Goal: Task Accomplishment & Management: Complete application form

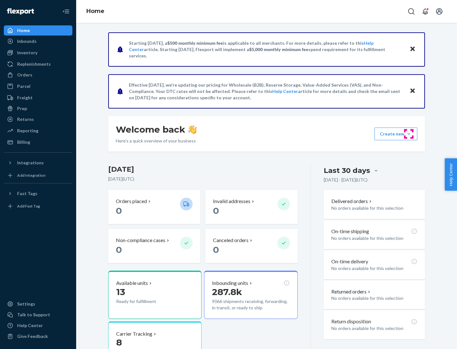
click at [409, 134] on button "Create new Create new inbound Create new order Create new product" at bounding box center [396, 134] width 43 height 13
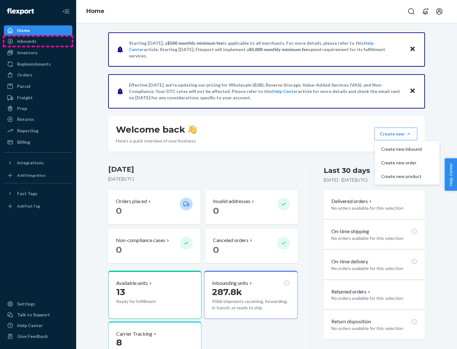
click at [38, 41] on div "Inbounds" at bounding box center [37, 41] width 67 height 9
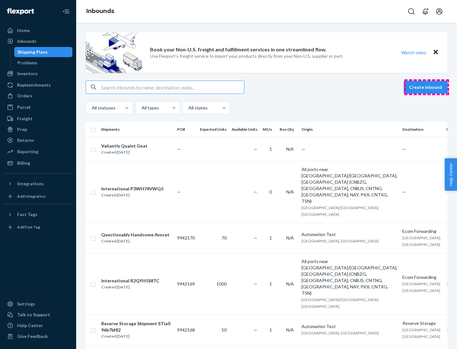
click at [427, 87] on button "Create inbound" at bounding box center [426, 87] width 44 height 13
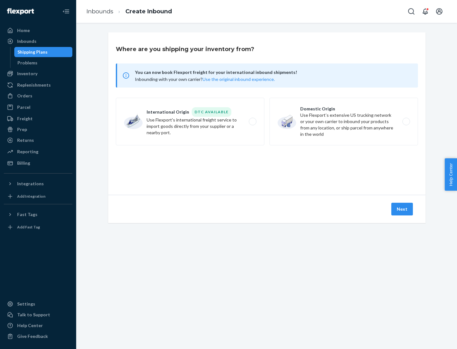
click at [344, 122] on label "Domestic Origin Use Flexport’s extensive US trucking network or your own carrie…" at bounding box center [344, 122] width 149 height 48
click at [406, 122] on input "Domestic Origin Use Flexport’s extensive US trucking network or your own carrie…" at bounding box center [408, 122] width 4 height 4
radio input "true"
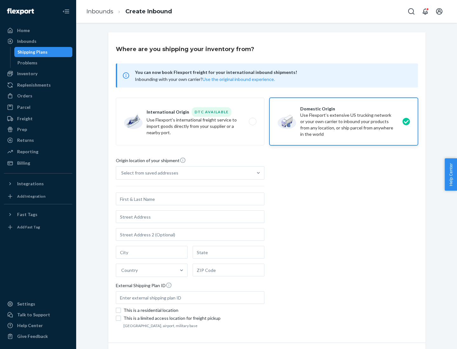
click at [148, 173] on div "Select from saved addresses" at bounding box center [149, 173] width 57 height 6
click at [122, 173] on input "Select from saved addresses" at bounding box center [121, 173] width 1 height 6
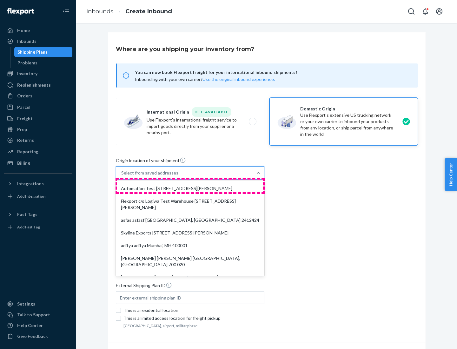
scroll to position [3, 0]
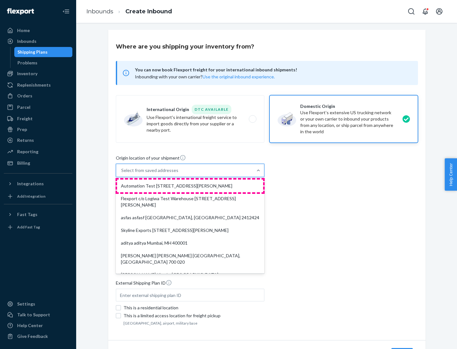
click at [190, 186] on div "Automation Test [STREET_ADDRESS][PERSON_NAME]" at bounding box center [190, 186] width 146 height 13
click at [122, 174] on input "option Automation Test [STREET_ADDRESS][PERSON_NAME]. 9 results available. Use …" at bounding box center [121, 170] width 1 height 6
type input "Automation Test"
type input "9th Floor"
type input "[GEOGRAPHIC_DATA]"
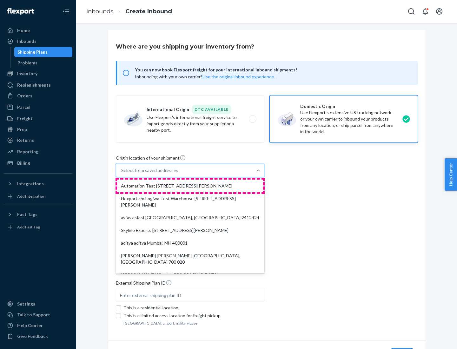
type input "CA"
type input "94104"
type input "[STREET_ADDRESS][PERSON_NAME]"
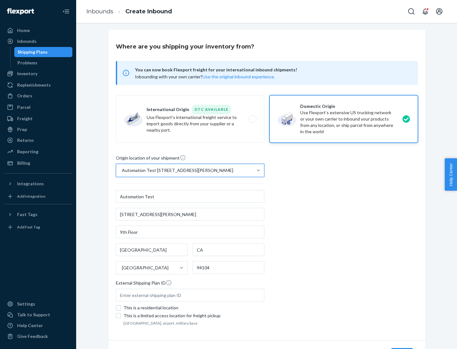
scroll to position [37, 0]
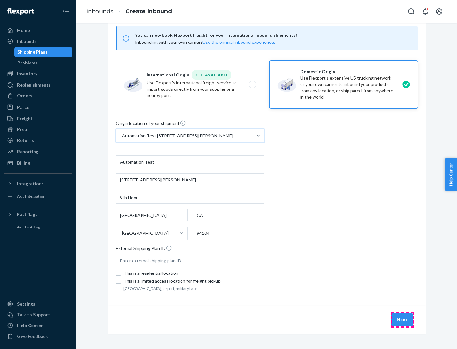
click at [403, 320] on button "Next" at bounding box center [402, 320] width 22 height 13
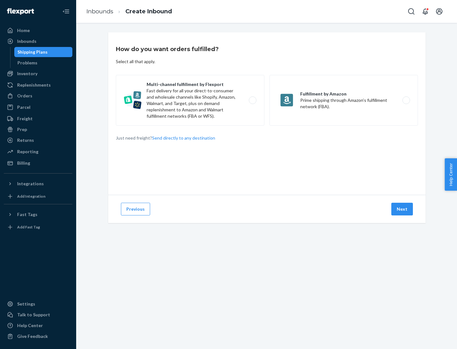
click at [190, 100] on label "Multi-channel fulfillment by Flexport Fast delivery for all your direct-to-cons…" at bounding box center [190, 100] width 149 height 51
click at [252, 100] on input "Multi-channel fulfillment by Flexport Fast delivery for all your direct-to-cons…" at bounding box center [254, 100] width 4 height 4
radio input "true"
click at [403, 209] on button "Next" at bounding box center [402, 209] width 22 height 13
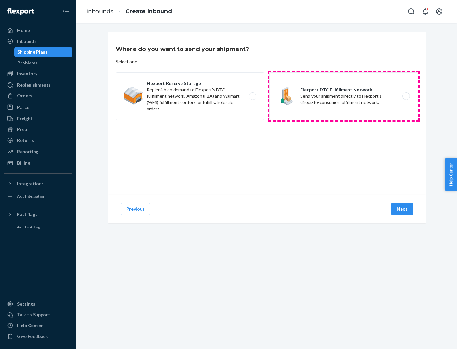
click at [344, 96] on label "Flexport DTC Fulfillment Network Send your shipment directly to Flexport's dire…" at bounding box center [344, 96] width 149 height 48
click at [406, 96] on input "Flexport DTC Fulfillment Network Send your shipment directly to Flexport's dire…" at bounding box center [408, 96] width 4 height 4
radio input "true"
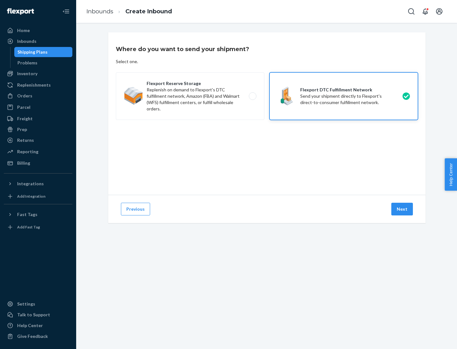
click at [403, 209] on button "Next" at bounding box center [402, 209] width 22 height 13
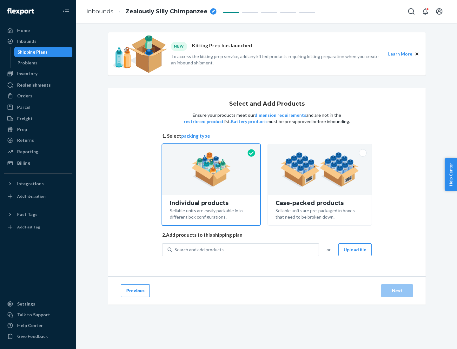
click at [320, 170] on img at bounding box center [319, 169] width 79 height 35
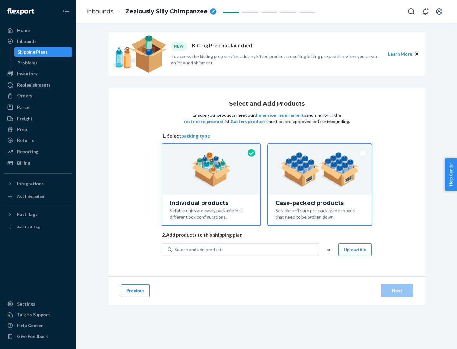
click at [320, 148] on input "Case-packed products Sellable units are pre-packaged in boxes that need to be b…" at bounding box center [320, 146] width 4 height 4
radio input "true"
radio input "false"
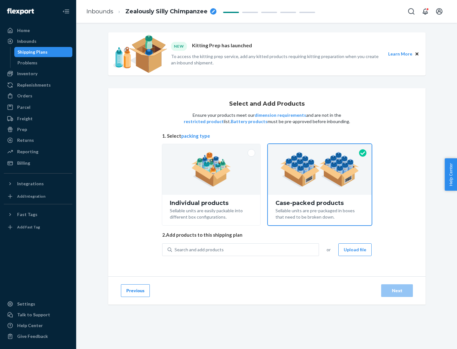
click at [246, 250] on div "Search and add products" at bounding box center [245, 249] width 147 height 11
click at [175, 250] on input "Search and add products" at bounding box center [175, 250] width 1 height 6
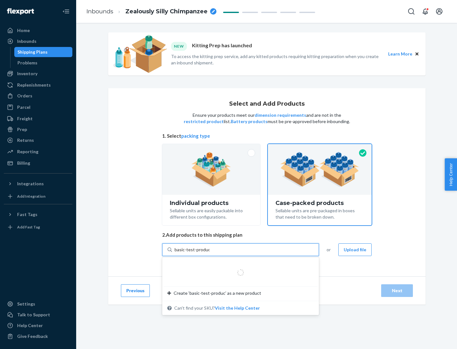
type input "basic-test-product-1"
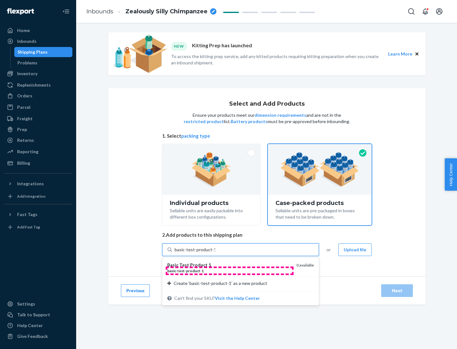
click at [230, 271] on div "basic - test - product - 1" at bounding box center [229, 270] width 124 height 5
click at [215, 253] on input "basic-test-product-1" at bounding box center [195, 250] width 41 height 6
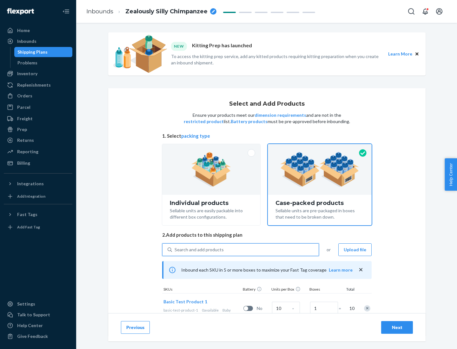
scroll to position [23, 0]
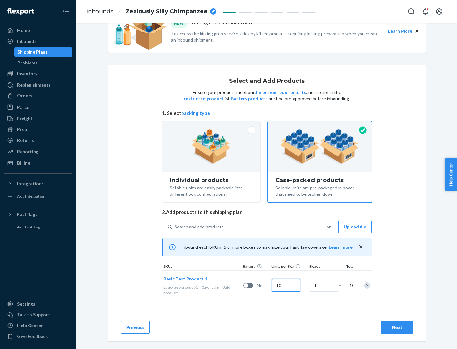
type input "10"
type input "7"
click at [397, 328] on div "Next" at bounding box center [397, 327] width 21 height 6
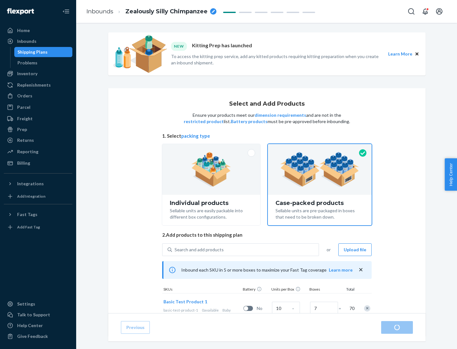
radio input "true"
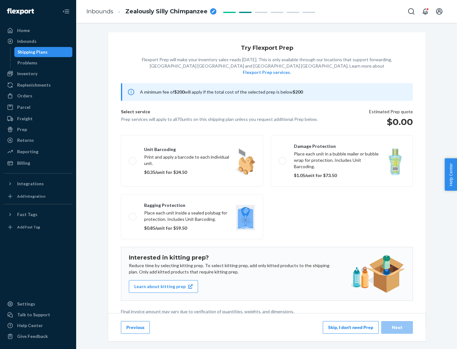
scroll to position [2, 0]
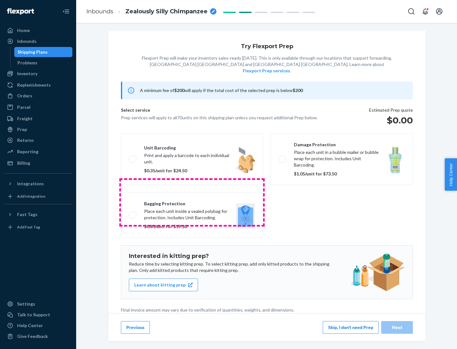
click at [192, 202] on label "Bagging protection Place each unit inside a sealed polybag for protection. Incl…" at bounding box center [192, 215] width 142 height 45
click at [133, 213] on input "Bagging protection Place each unit inside a sealed polybag for protection. Incl…" at bounding box center [131, 215] width 4 height 4
checkbox input "true"
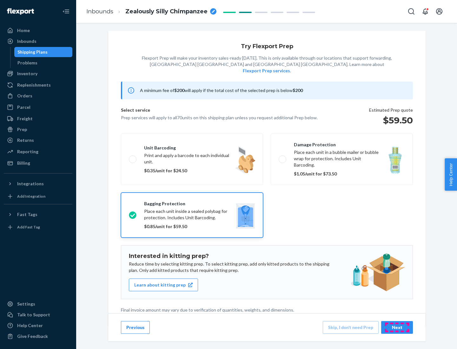
click at [397, 327] on div "Next" at bounding box center [397, 327] width 21 height 6
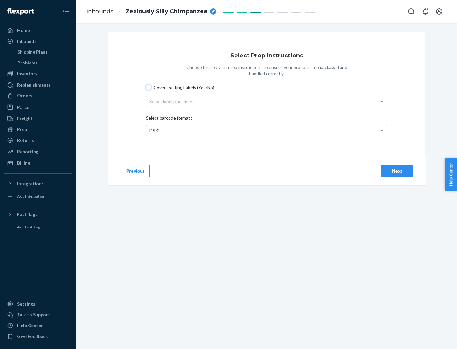
click at [149, 87] on input "Cover Existing Labels (Yes/No)" at bounding box center [148, 87] width 5 height 5
checkbox input "true"
click at [267, 101] on div "Select label placement" at bounding box center [266, 101] width 241 height 11
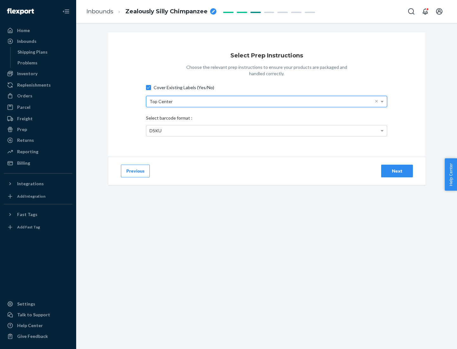
click at [267, 130] on div "DSKU" at bounding box center [266, 130] width 241 height 11
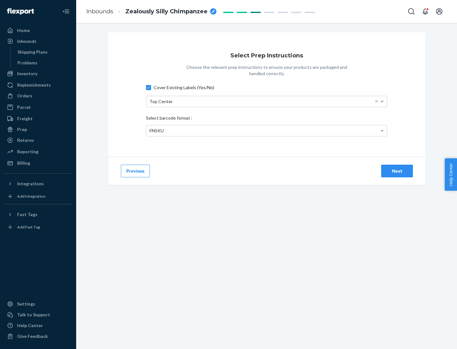
click at [397, 171] on div "Next" at bounding box center [397, 171] width 21 height 6
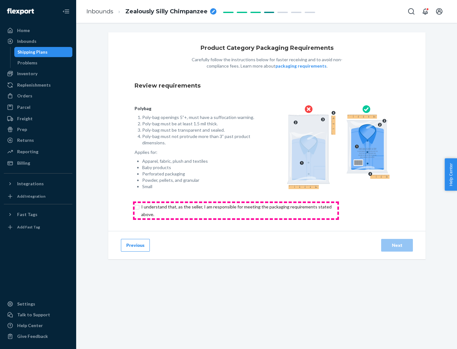
click at [236, 210] on input "checkbox" at bounding box center [240, 210] width 211 height 15
checkbox input "true"
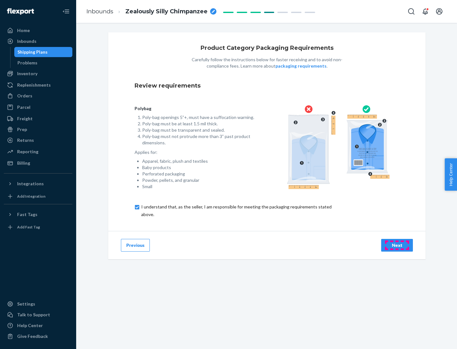
click at [397, 245] on div "Next" at bounding box center [397, 245] width 21 height 6
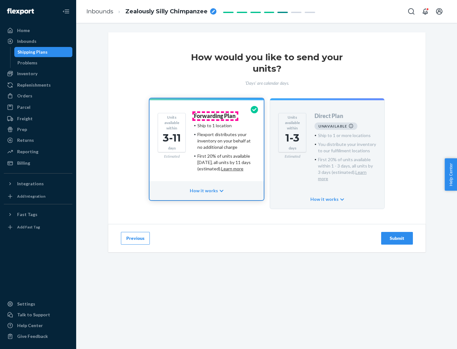
click at [215, 116] on h4 "Forwarding Plan" at bounding box center [215, 116] width 42 height 6
click at [397, 235] on div "Submit" at bounding box center [397, 238] width 21 height 6
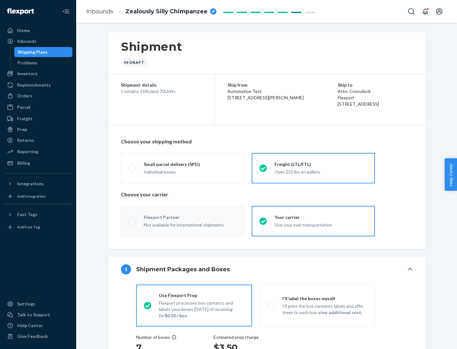
radio input "true"
radio input "false"
radio input "true"
radio input "false"
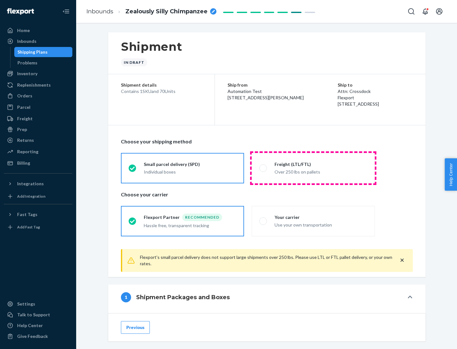
click at [313, 168] on div "Over 250 lbs on pallets" at bounding box center [321, 172] width 93 height 8
click at [263, 168] on input "Freight (LTL/FTL) Over 250 lbs on pallets" at bounding box center [261, 168] width 4 height 4
radio input "true"
radio input "false"
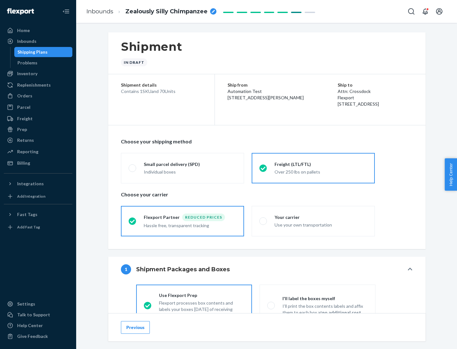
scroll to position [35, 0]
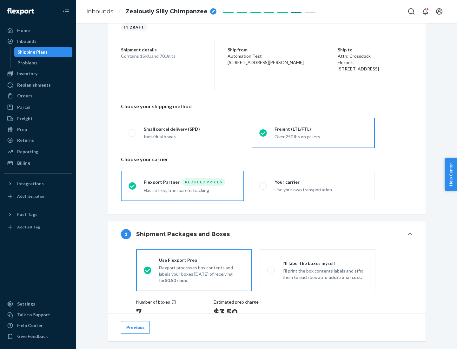
click at [313, 186] on div "Use your own transportation" at bounding box center [321, 189] width 93 height 8
click at [263, 186] on input "Your carrier Use your own transportation" at bounding box center [261, 186] width 4 height 4
radio input "true"
radio input "false"
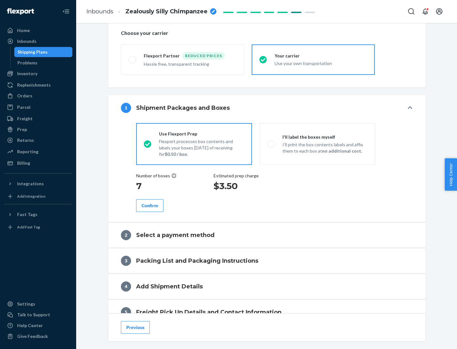
scroll to position [120, 0]
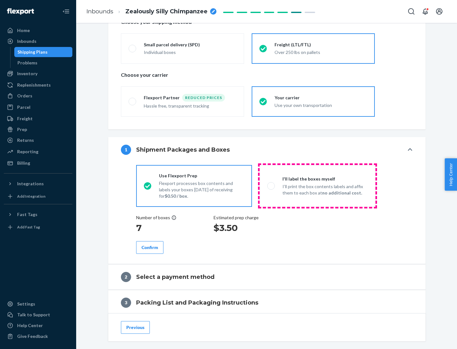
click at [317, 186] on p "I’ll print the box contents labels and affix them to each box at no additional …" at bounding box center [325, 189] width 85 height 13
click at [271, 186] on input "I'll label the boxes myself I’ll print the box contents labels and affix them t…" at bounding box center [269, 186] width 4 height 4
radio input "true"
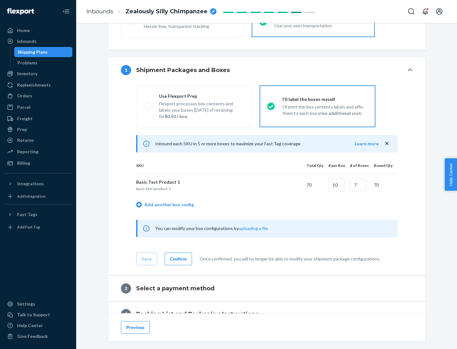
scroll to position [110, 0]
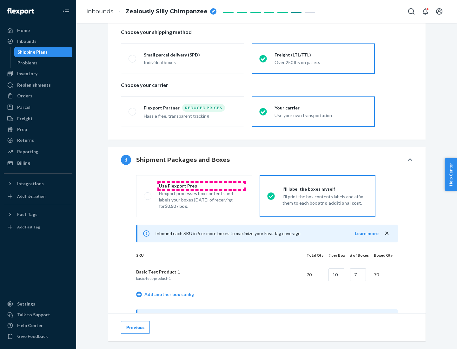
click at [202, 186] on div "Use Flexport Prep" at bounding box center [201, 186] width 85 height 6
click at [148, 194] on input "Use Flexport Prep Flexport processes box contents and labels your boxes [DATE] …" at bounding box center [146, 196] width 4 height 4
radio input "true"
radio input "false"
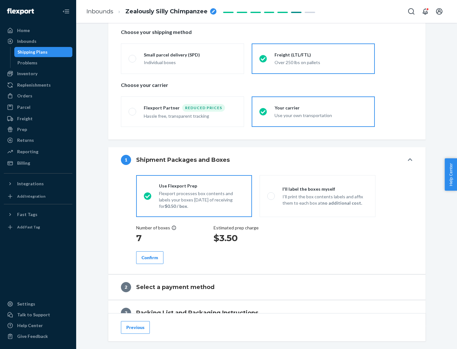
scroll to position [181, 0]
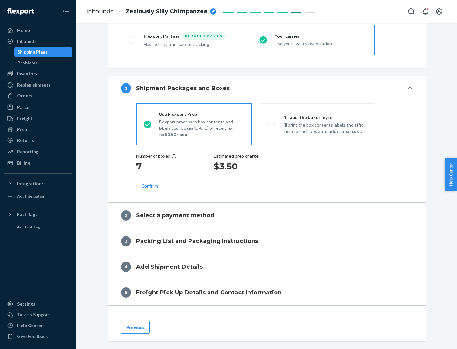
click at [150, 186] on div "Confirm" at bounding box center [150, 186] width 17 height 6
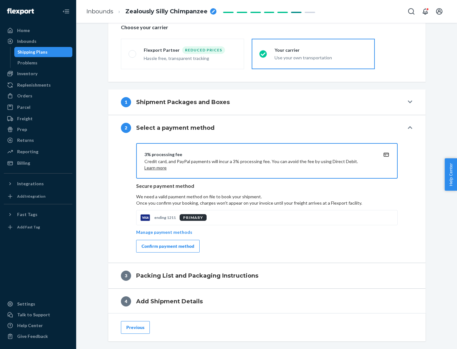
scroll to position [228, 0]
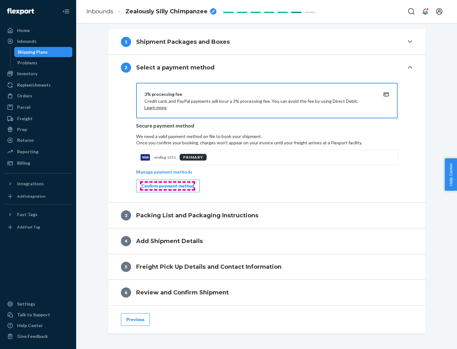
click at [167, 186] on div "Confirm payment method" at bounding box center [168, 186] width 53 height 6
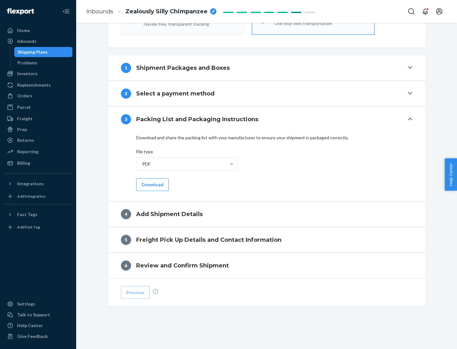
scroll to position [200, 0]
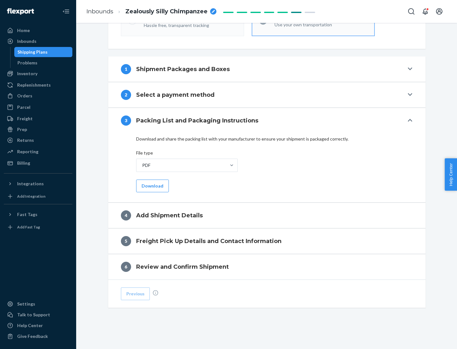
click at [152, 186] on button "Download" at bounding box center [152, 186] width 33 height 13
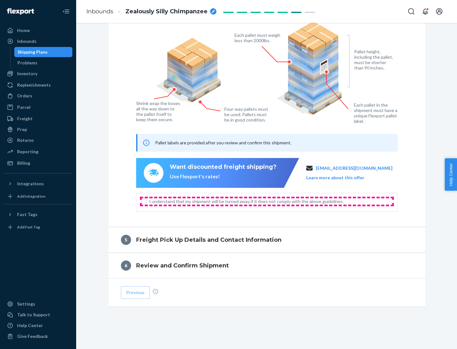
click at [267, 201] on span "I understand that my shipment will be turned away if it does not comply with th…" at bounding box center [270, 201] width 243 height 6
click at [147, 201] on input "I understand that my shipment will be turned away if it does not comply with th…" at bounding box center [144, 201] width 5 height 5
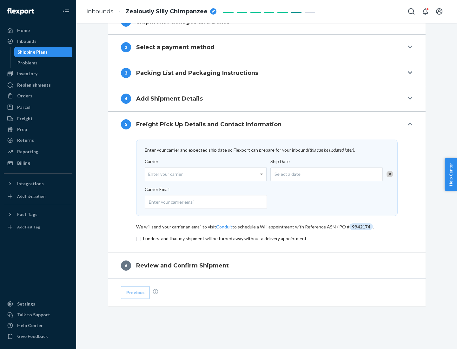
scroll to position [248, 0]
click at [267, 238] on input "checkbox" at bounding box center [267, 239] width 262 height 8
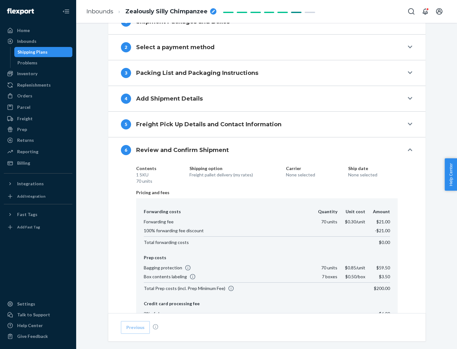
scroll to position [338, 0]
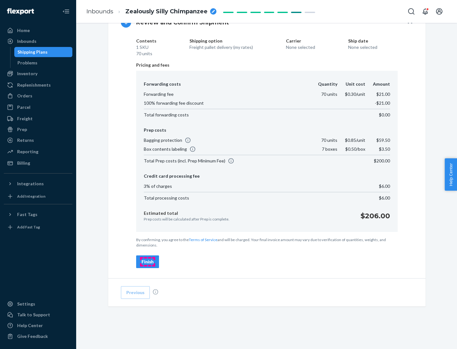
click at [148, 262] on div "Finish" at bounding box center [148, 262] width 12 height 6
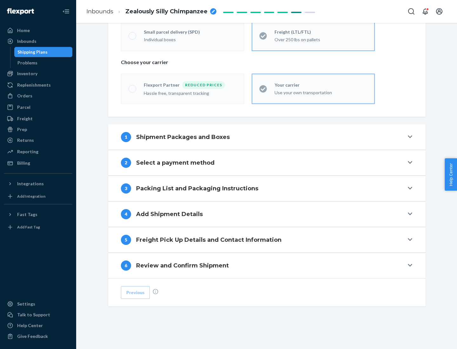
scroll to position [132, 0]
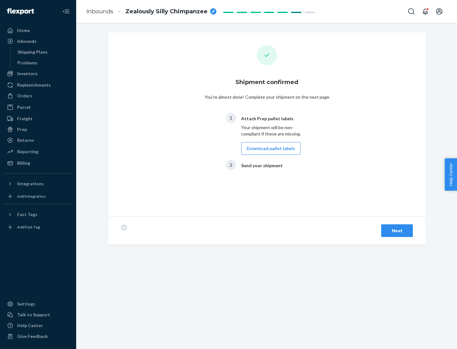
click at [269, 149] on button "Download pallet labels" at bounding box center [270, 148] width 59 height 13
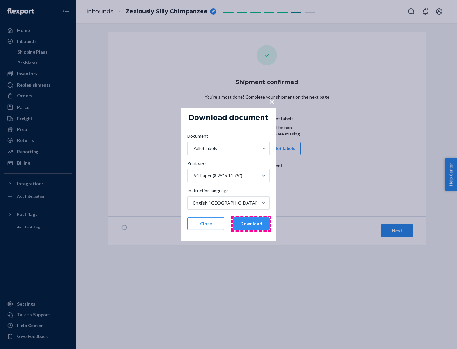
click at [251, 224] on button "Download" at bounding box center [251, 223] width 37 height 13
click at [271, 101] on span "×" at bounding box center [271, 101] width 5 height 11
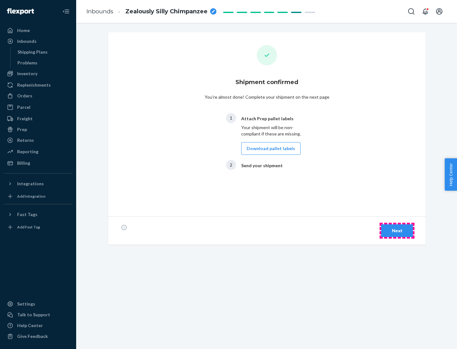
click at [397, 231] on div "Next" at bounding box center [397, 231] width 21 height 6
